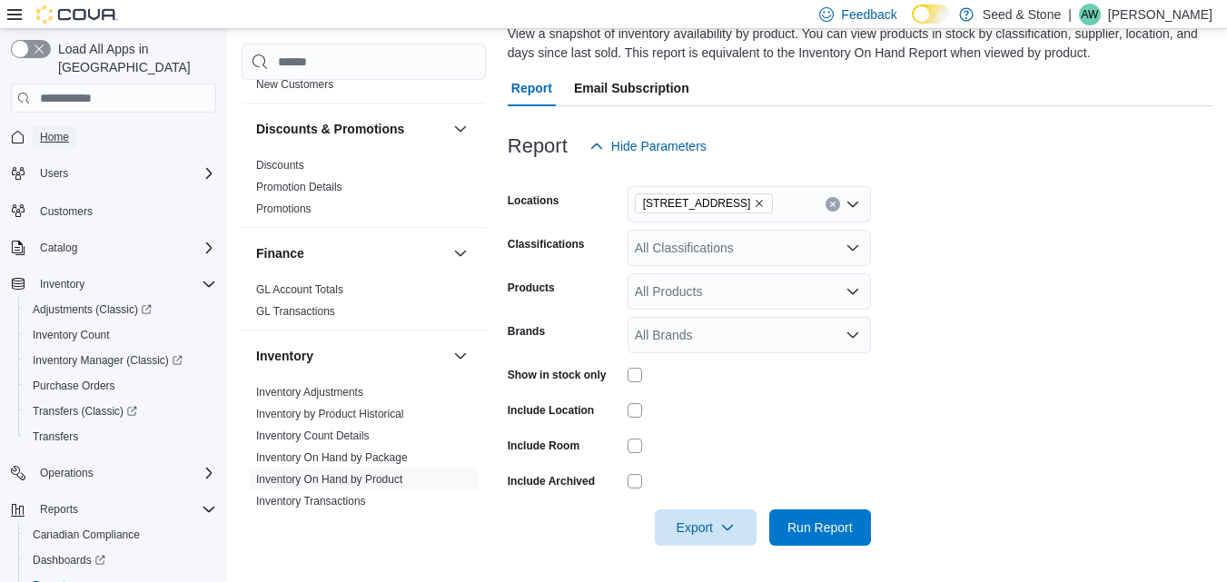
click at [54, 130] on span "Home" at bounding box center [54, 137] width 29 height 15
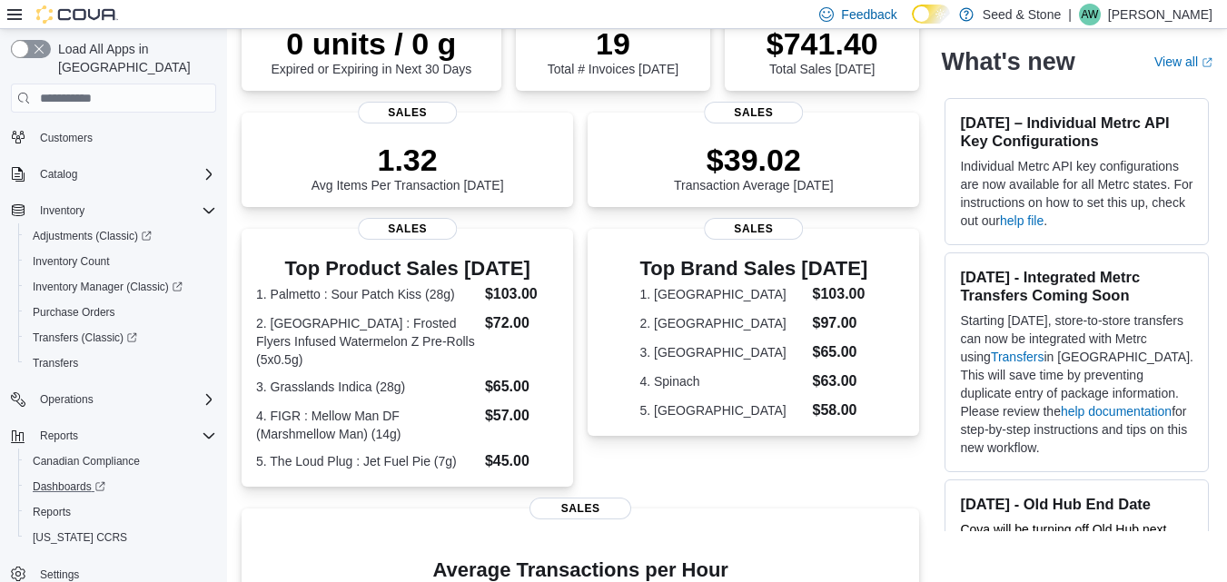
scroll to position [180, 0]
click at [59, 505] on span "Reports" at bounding box center [52, 512] width 38 height 15
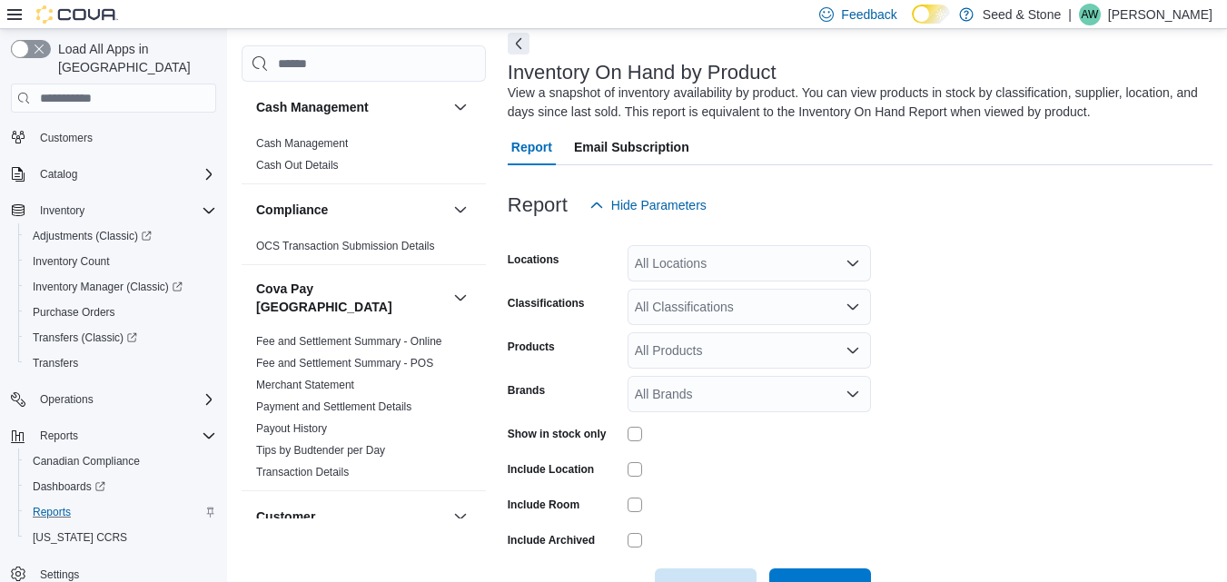
scroll to position [61, 0]
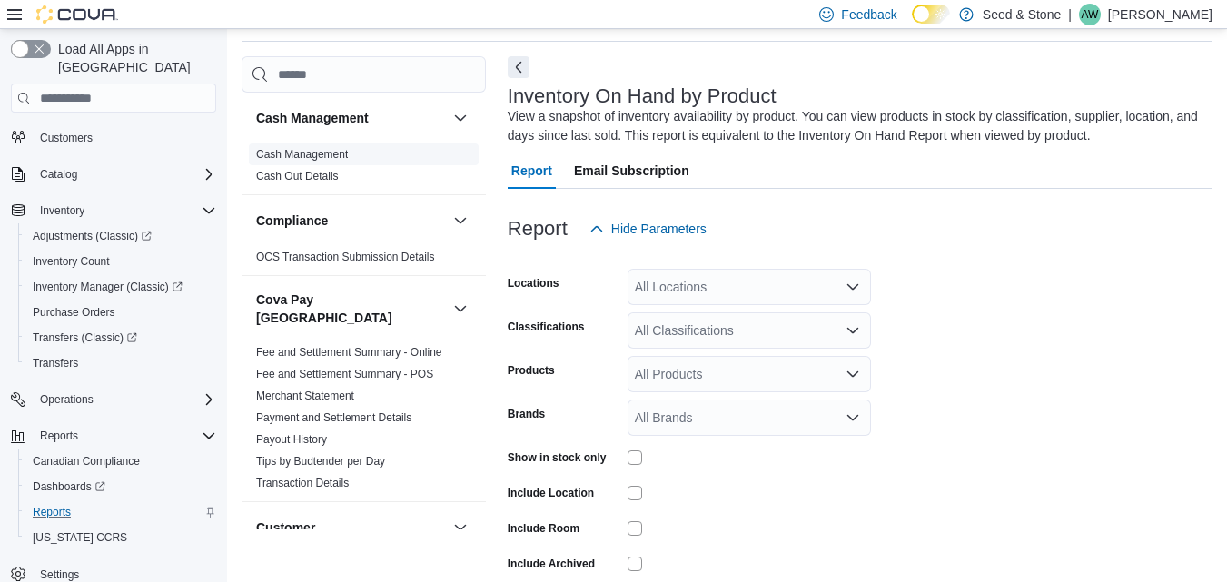
click at [334, 153] on link "Cash Management" at bounding box center [302, 154] width 92 height 13
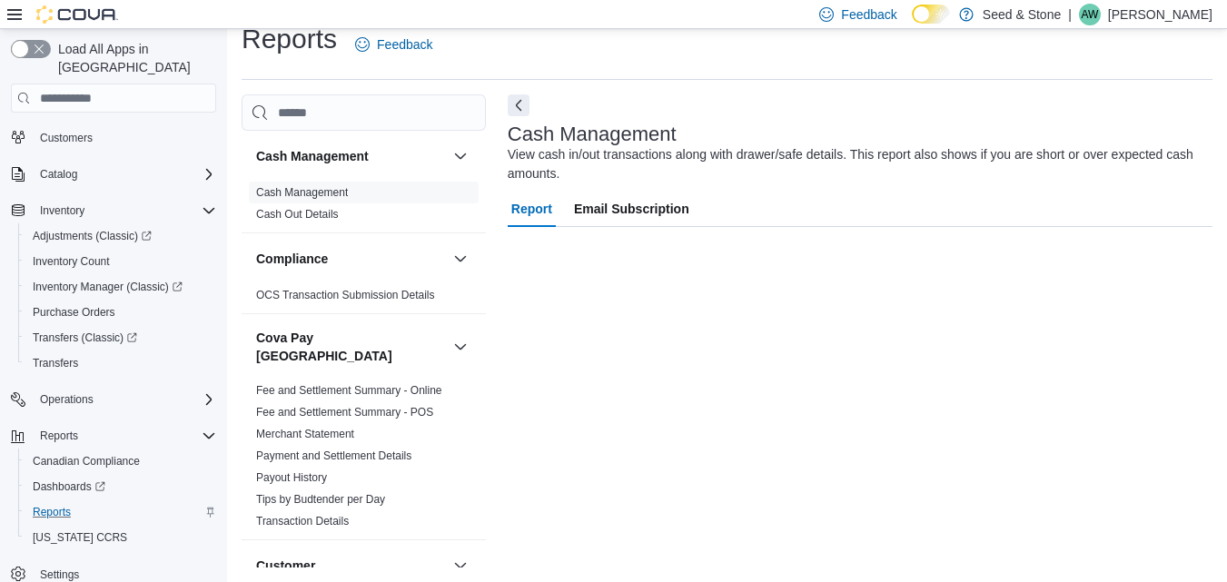
scroll to position [23, 0]
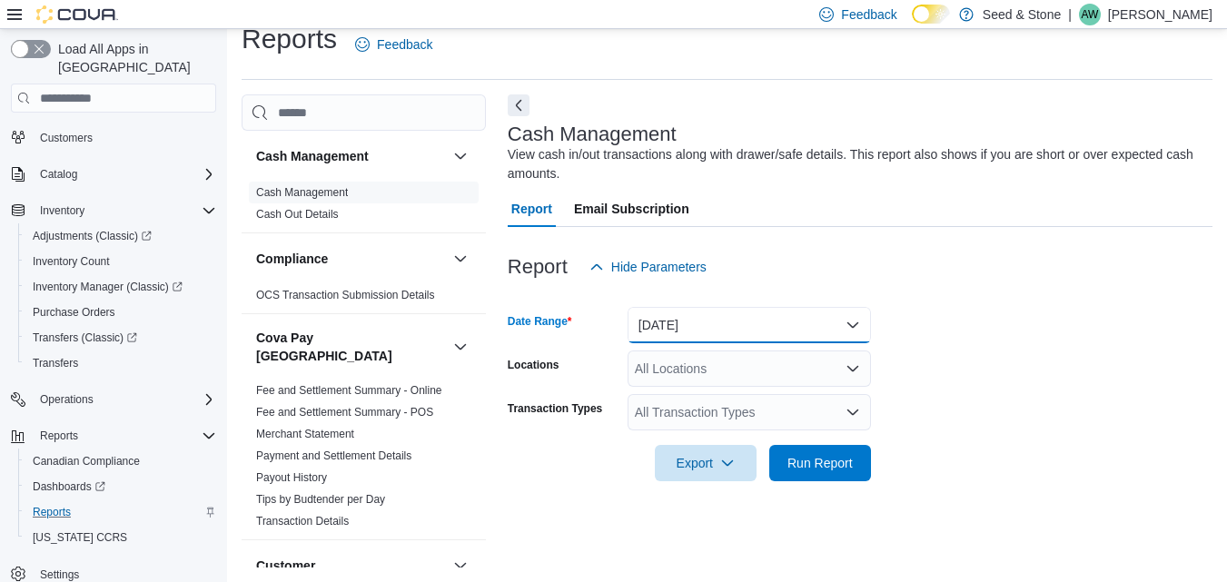
click at [724, 316] on button "[DATE]" at bounding box center [748, 325] width 243 height 36
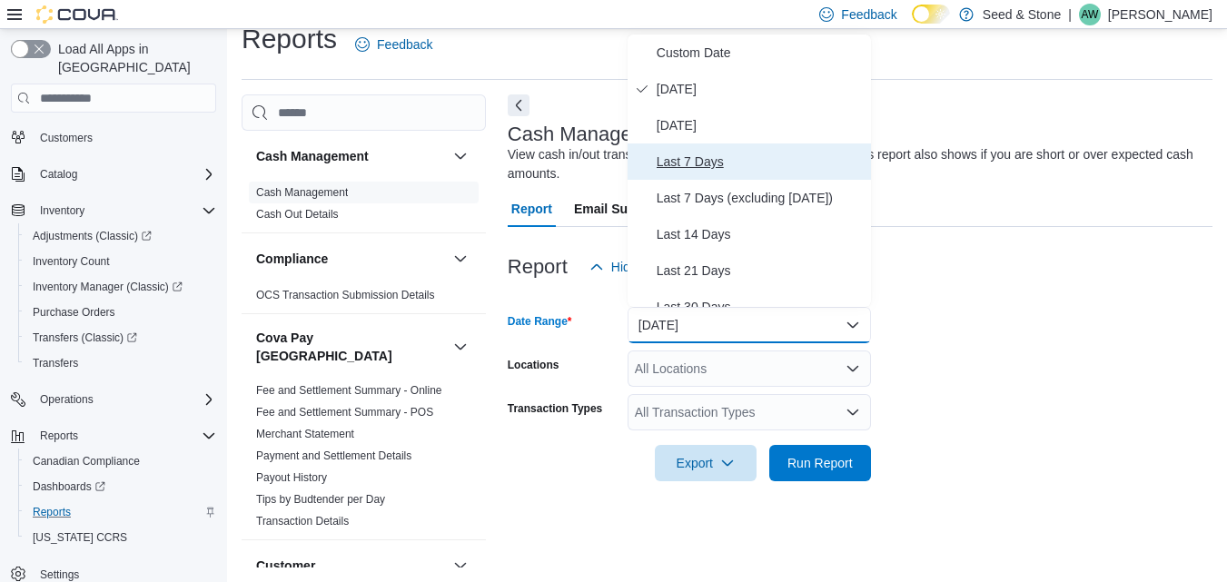
click at [693, 163] on span "Last 7 Days" at bounding box center [759, 162] width 207 height 22
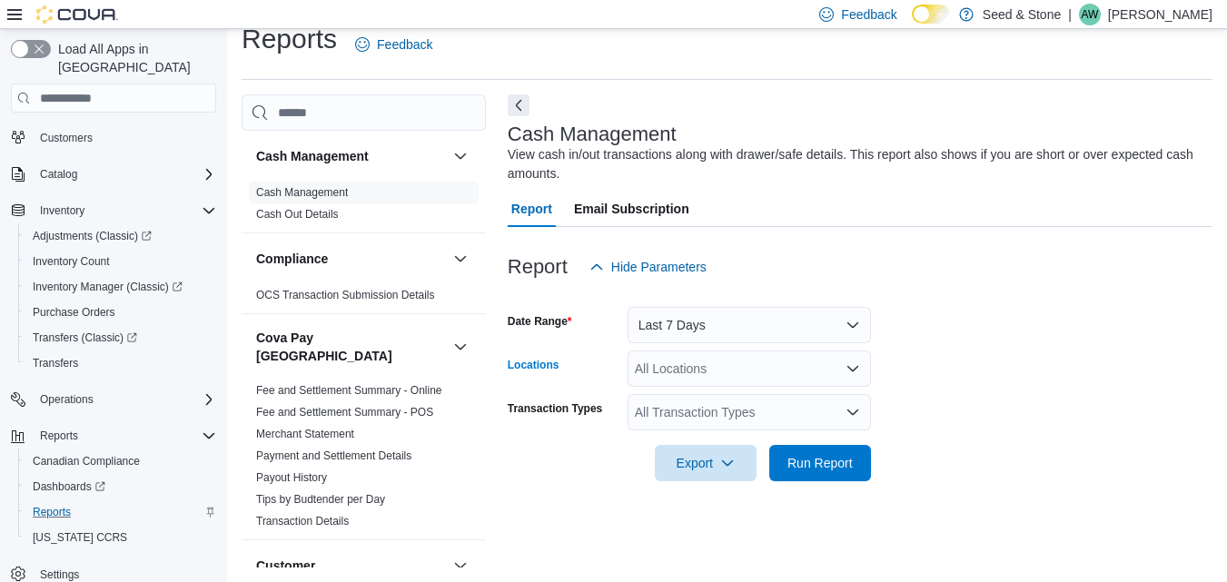
click at [708, 357] on div "All Locations" at bounding box center [748, 368] width 243 height 36
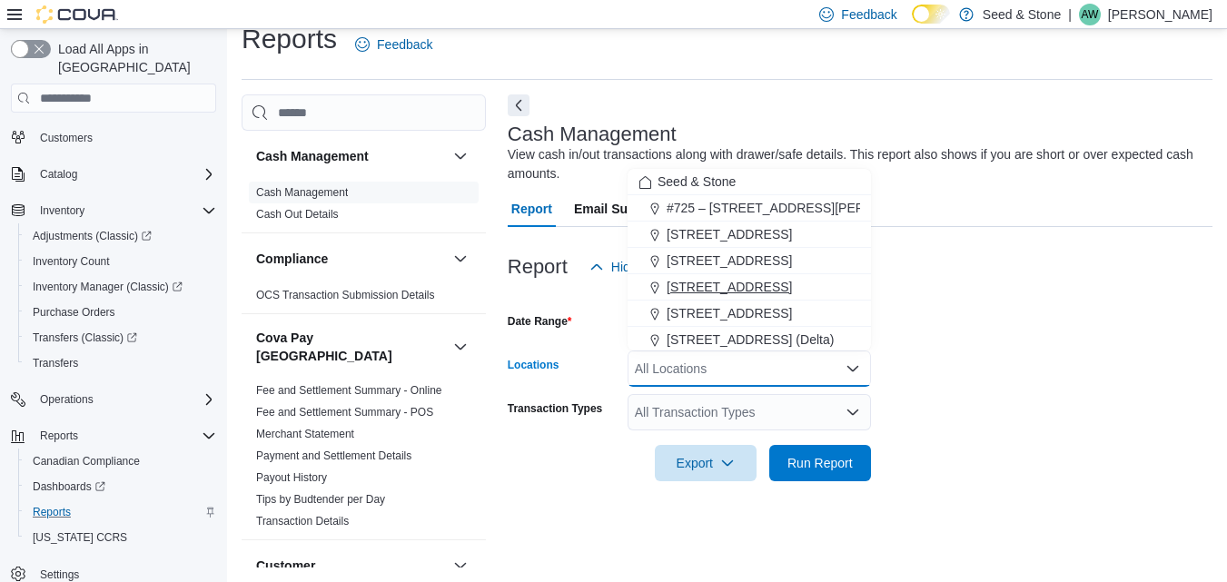
click at [696, 282] on span "[STREET_ADDRESS]" at bounding box center [728, 287] width 125 height 18
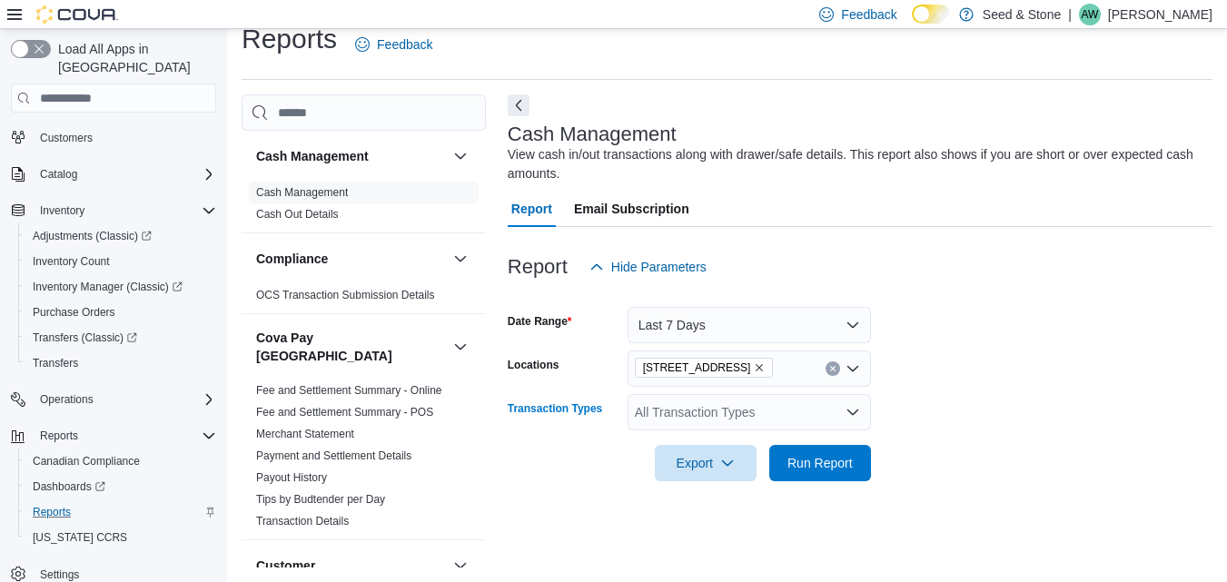
click at [718, 413] on div "All Transaction Types" at bounding box center [748, 412] width 243 height 36
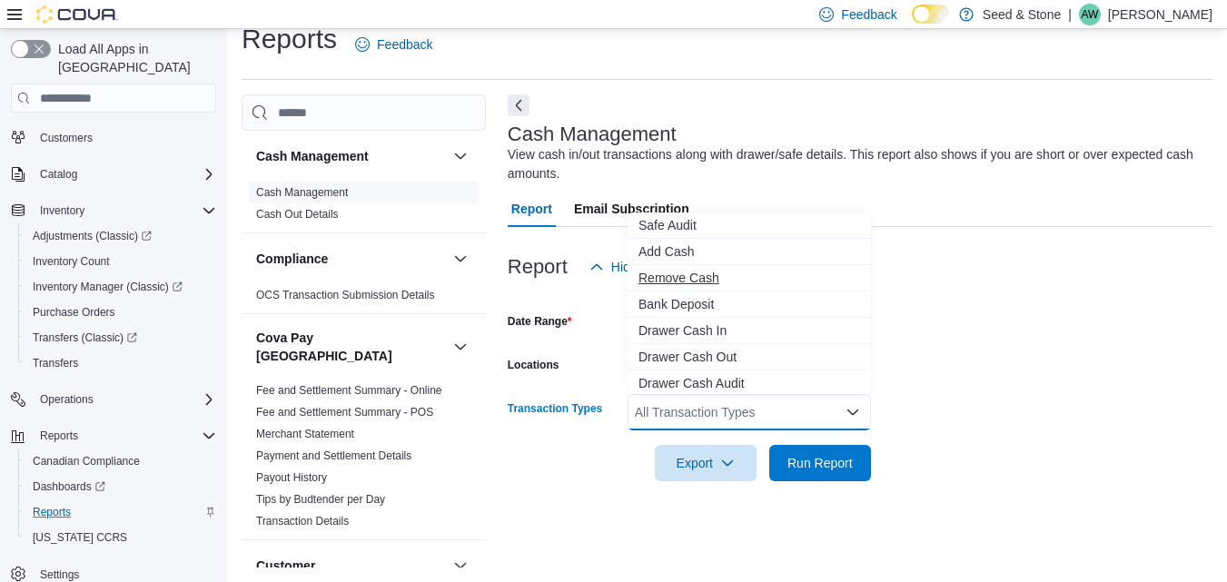
scroll to position [54, 0]
click at [705, 358] on span "Drawer Cash Out" at bounding box center [749, 356] width 222 height 18
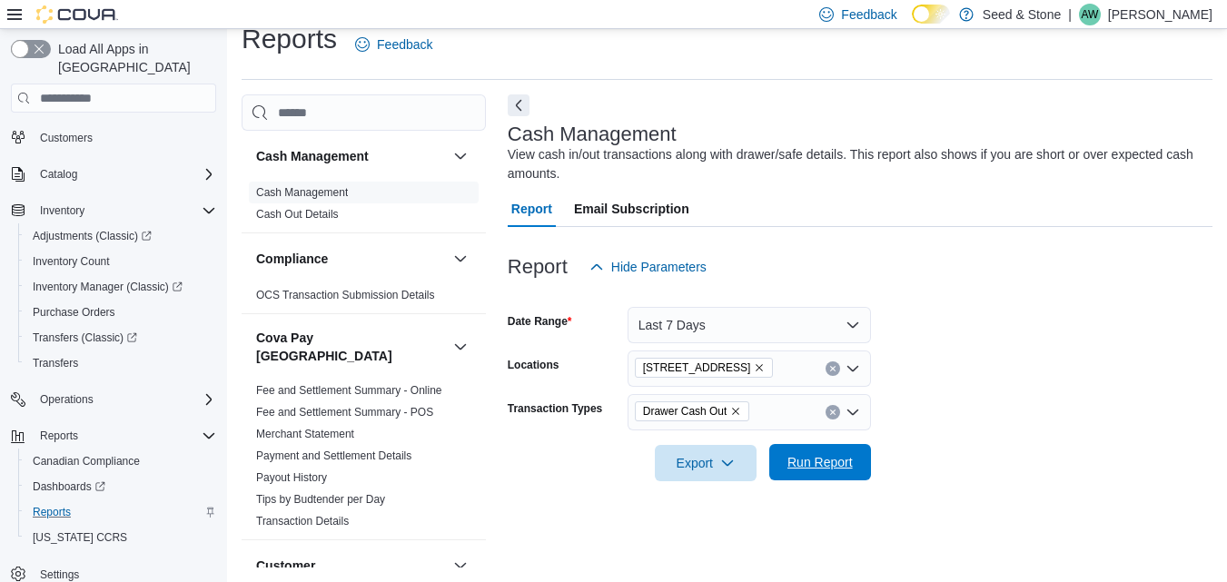
click at [843, 455] on span "Run Report" at bounding box center [819, 462] width 65 height 18
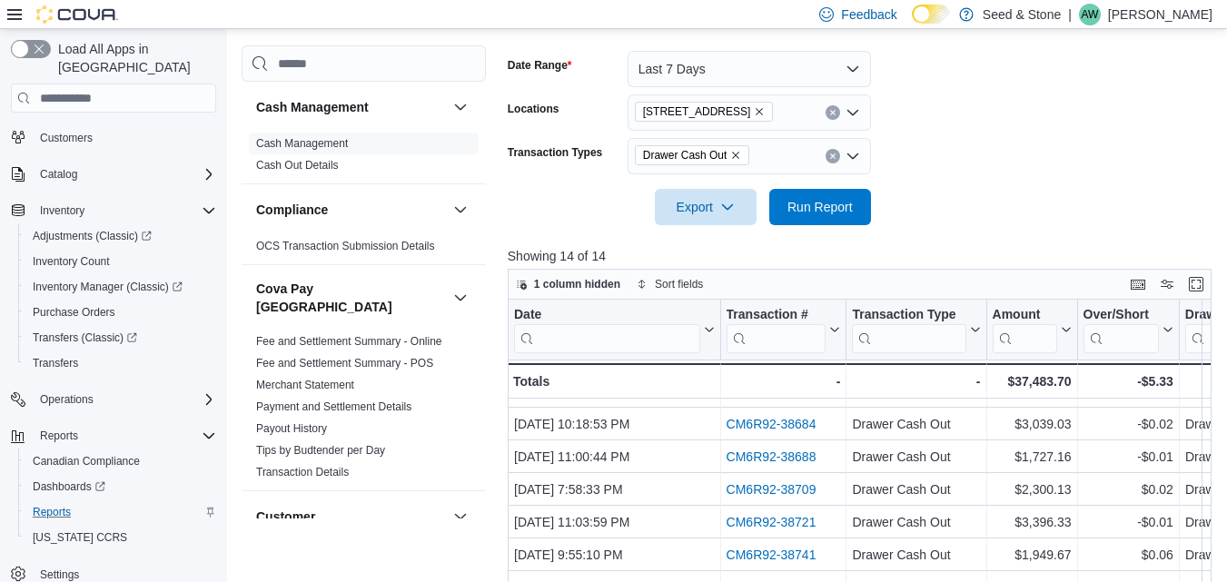
scroll to position [446, 0]
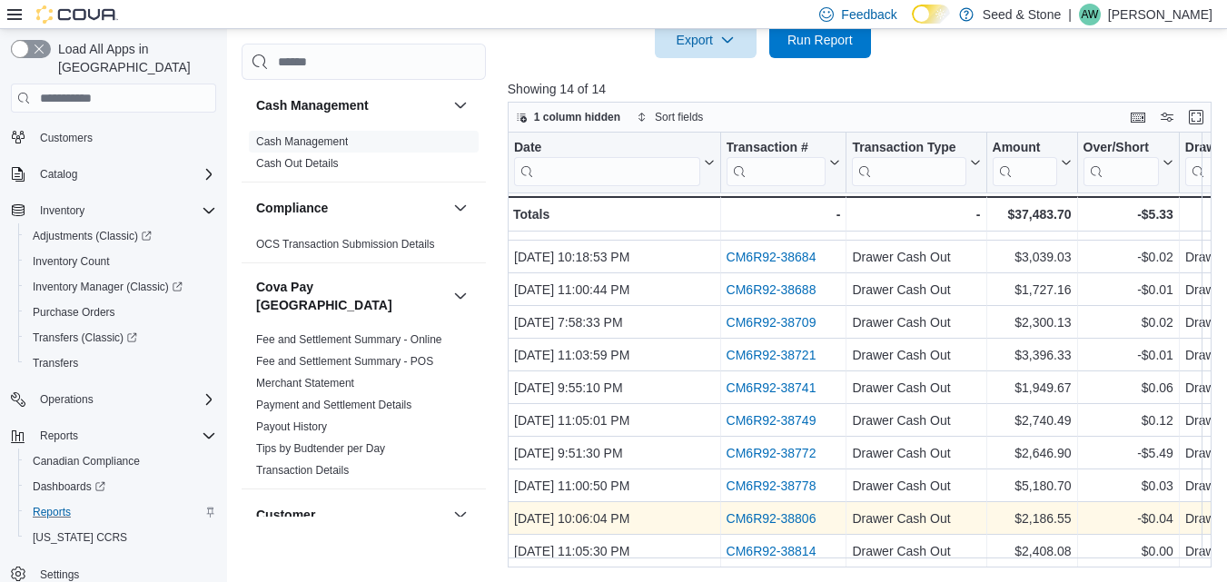
click at [771, 511] on link "CM6R92-38806" at bounding box center [770, 518] width 90 height 15
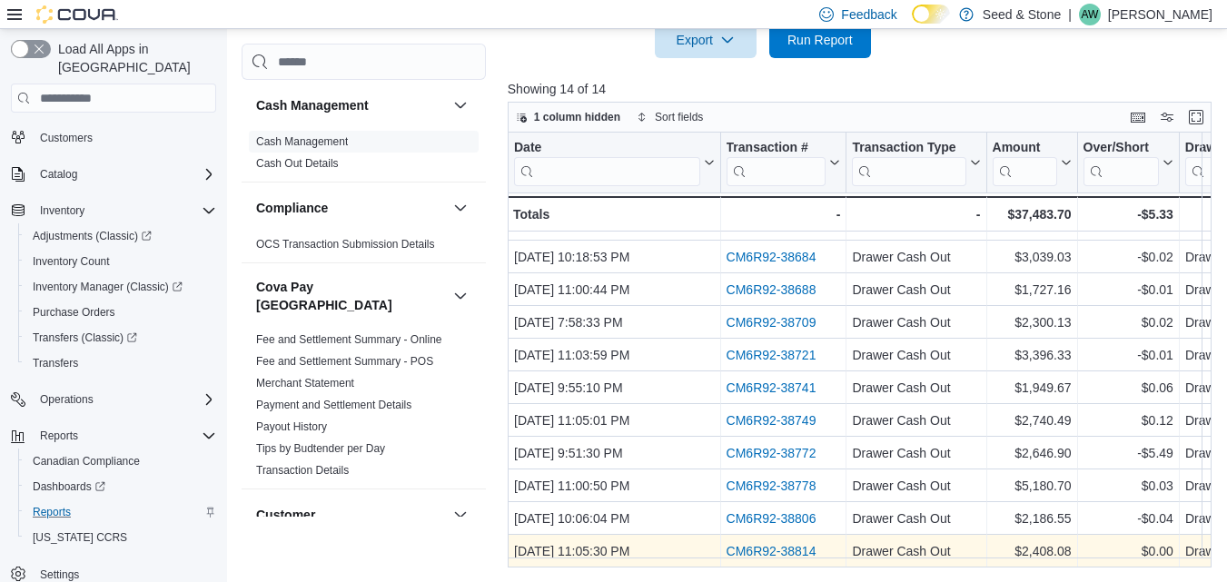
click at [779, 544] on link "CM6R92-38814" at bounding box center [770, 551] width 90 height 15
